Goal: Information Seeking & Learning: Find specific fact

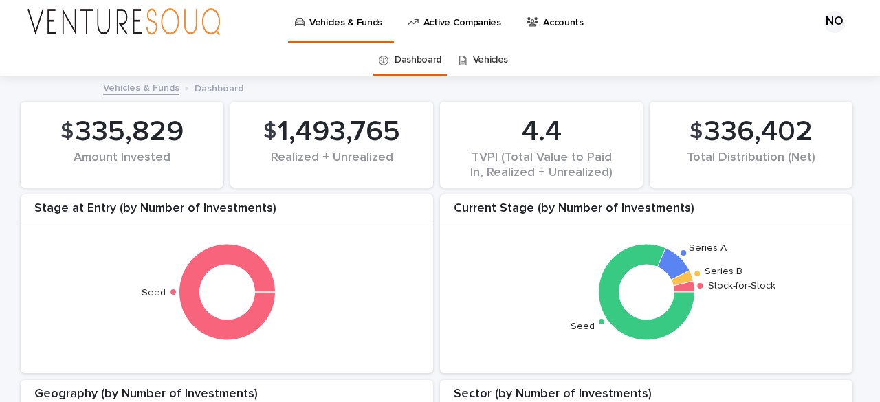
click at [473, 68] on link "Vehicles" at bounding box center [491, 60] width 36 height 32
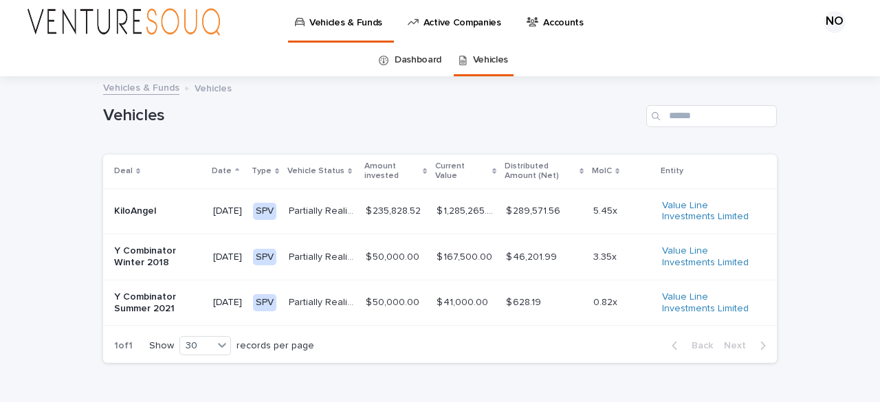
click at [458, 223] on td "$ 1,285,265.43 $ 1,285,265.43" at bounding box center [465, 211] width 69 height 46
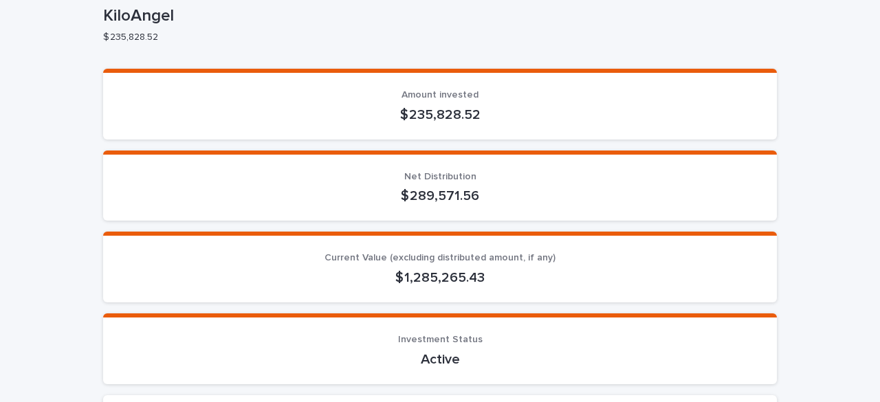
scroll to position [105, 0]
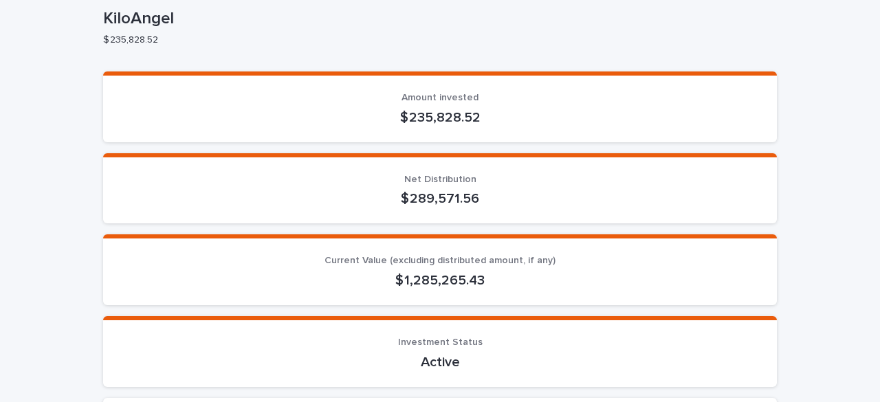
click at [423, 281] on p "$ 1,285,265.43" at bounding box center [440, 280] width 641 height 16
copy p "1,285,265.43"
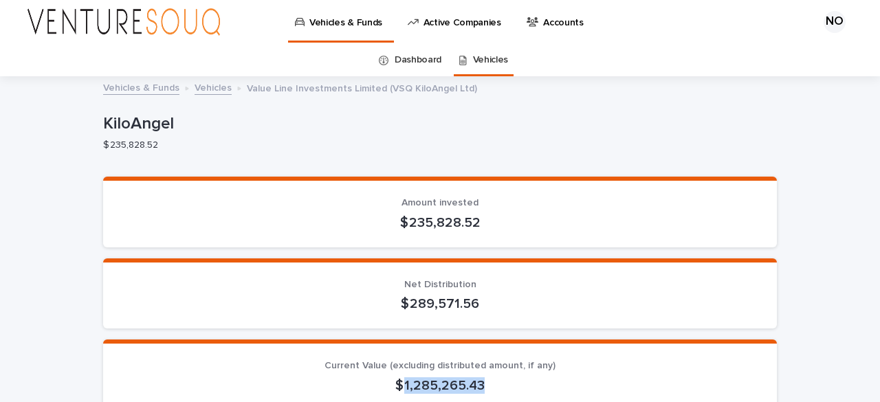
scroll to position [27, 0]
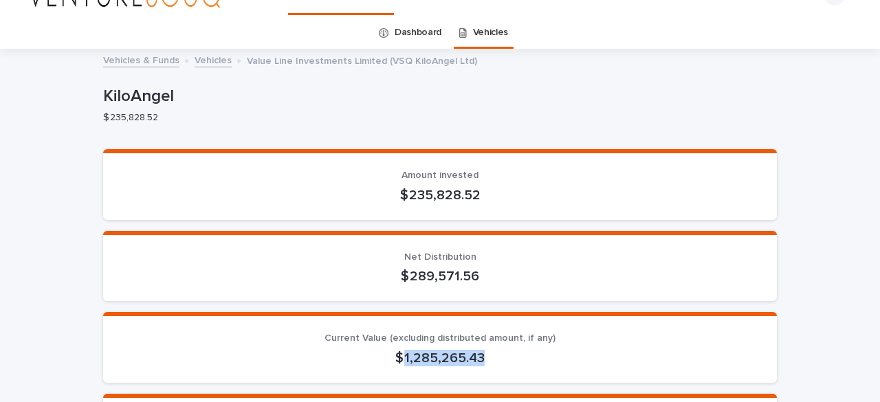
copy p "1,285,265.43"
click at [181, 113] on p "$ 235,828.52" at bounding box center [434, 118] width 663 height 12
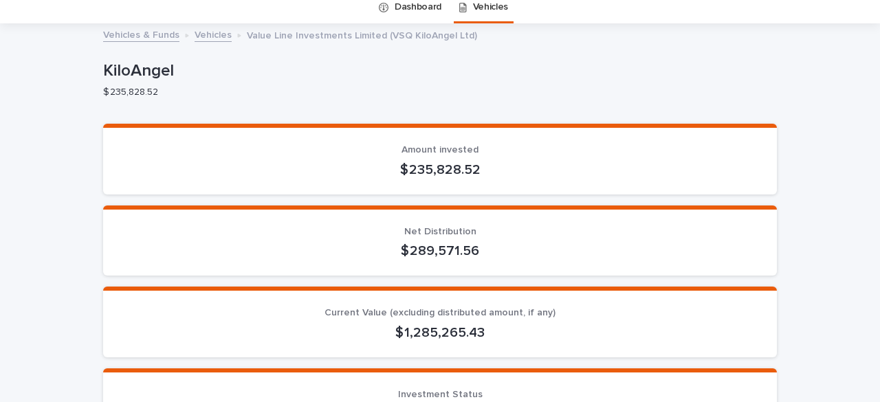
scroll to position [55, 0]
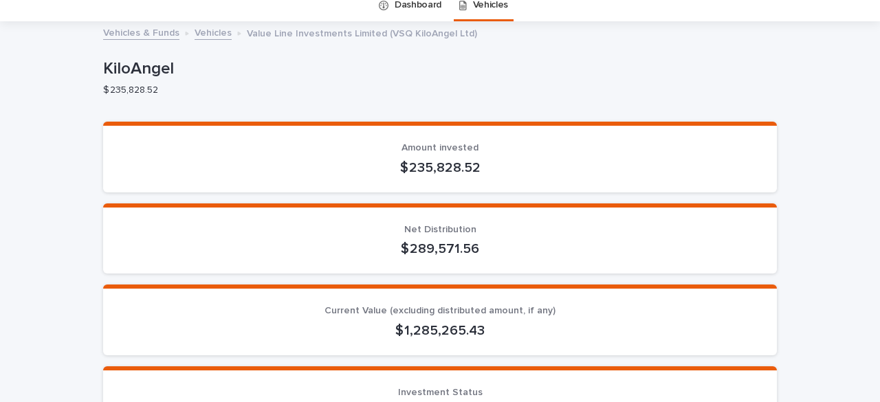
click at [428, 164] on p "$ 235,828.52" at bounding box center [440, 167] width 641 height 16
click at [448, 243] on p "$ 289,571.56" at bounding box center [440, 249] width 641 height 16
click at [432, 322] on p "$ 1,285,265.43" at bounding box center [440, 330] width 641 height 16
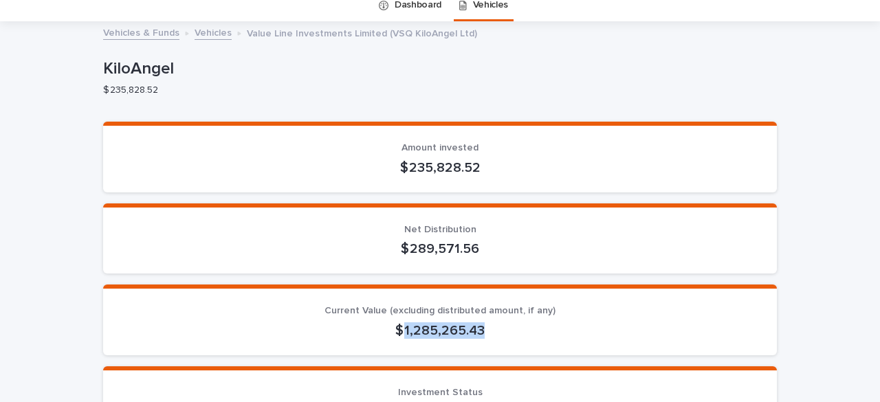
click at [432, 322] on p "$ 1,285,265.43" at bounding box center [440, 330] width 641 height 16
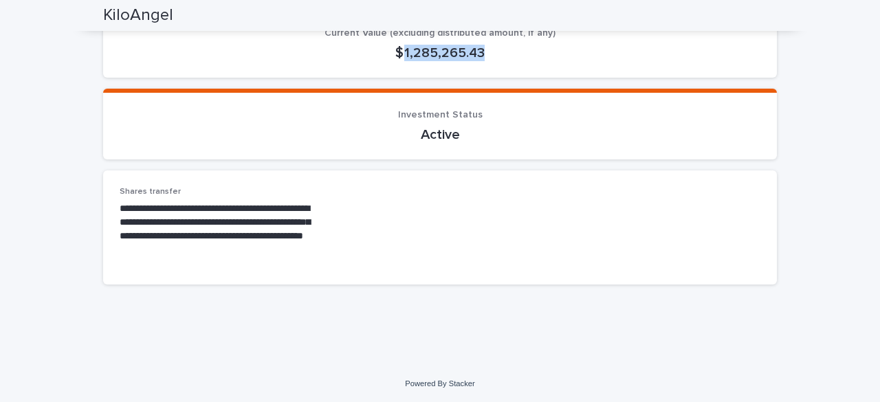
scroll to position [0, 0]
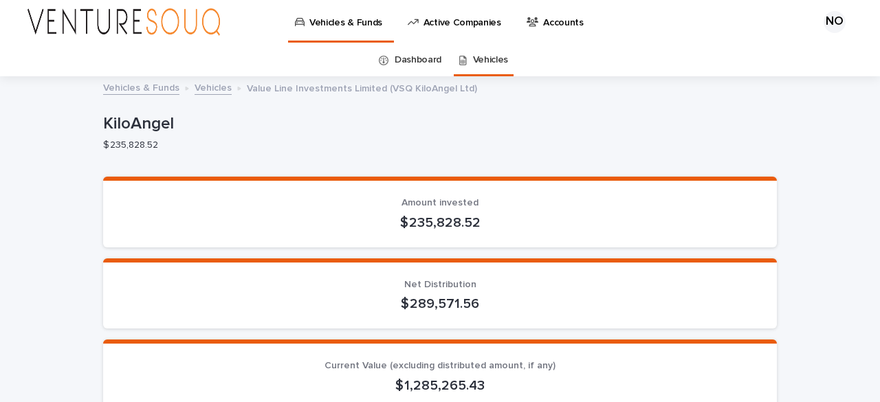
click at [293, 137] on div "$ 235,828.52" at bounding box center [434, 144] width 663 height 14
